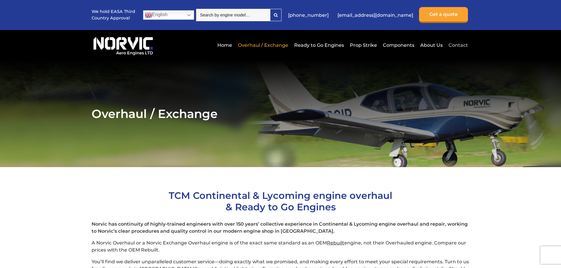
click at [455, 46] on link "Contact" at bounding box center [457, 45] width 21 height 14
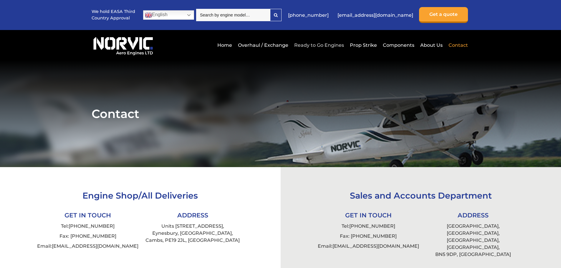
click at [328, 47] on link "Ready to Go Engines" at bounding box center [319, 45] width 53 height 14
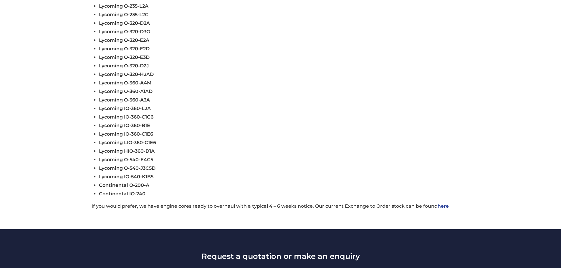
scroll to position [236, 0]
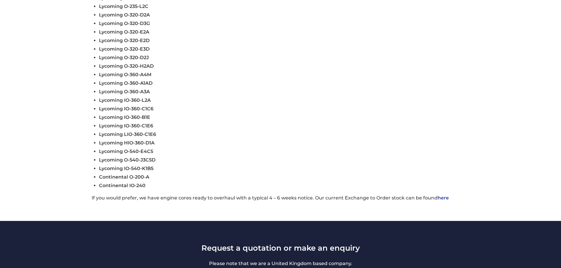
click at [441, 195] on link "here" at bounding box center [443, 198] width 11 height 6
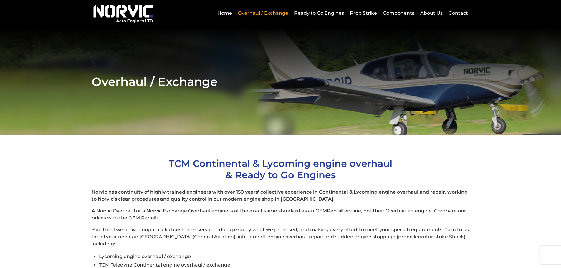
scroll to position [29, 0]
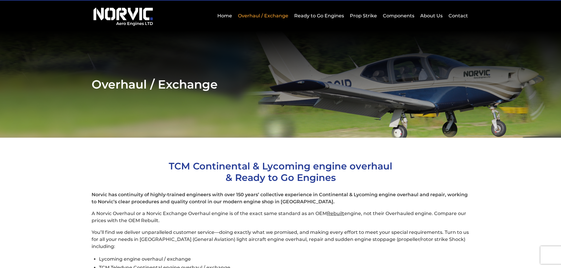
click at [262, 15] on link "Overhaul / Exchange" at bounding box center [263, 16] width 53 height 14
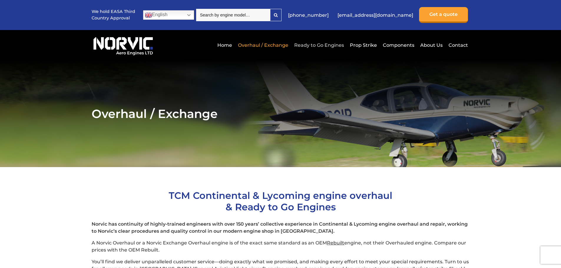
click at [323, 42] on link "Ready to Go Engines" at bounding box center [319, 45] width 53 height 14
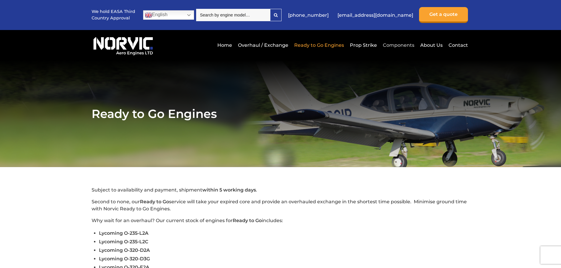
click at [399, 45] on link "Components" at bounding box center [398, 45] width 34 height 14
